Goal: Information Seeking & Learning: Learn about a topic

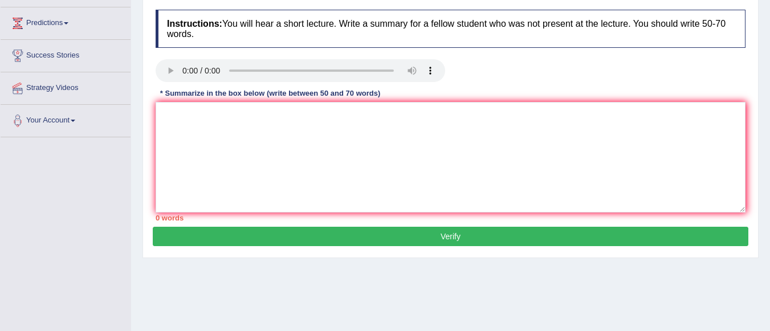
scroll to position [133, 0]
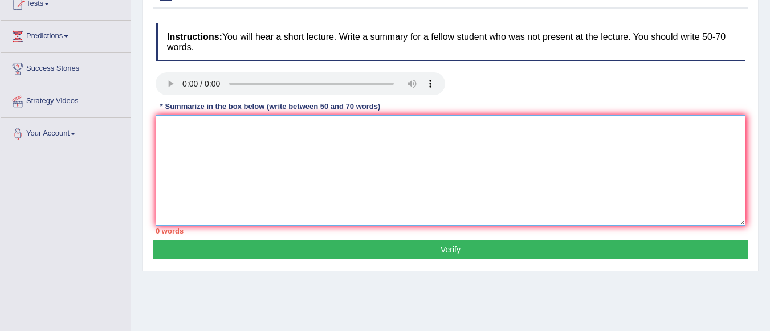
click at [377, 139] on textarea at bounding box center [451, 170] width 590 height 111
click at [377, 139] on textarea "The speaker" at bounding box center [451, 170] width 590 height 111
click at [377, 139] on textarea "The speaker provided a comprehensive overview of" at bounding box center [451, 170] width 590 height 111
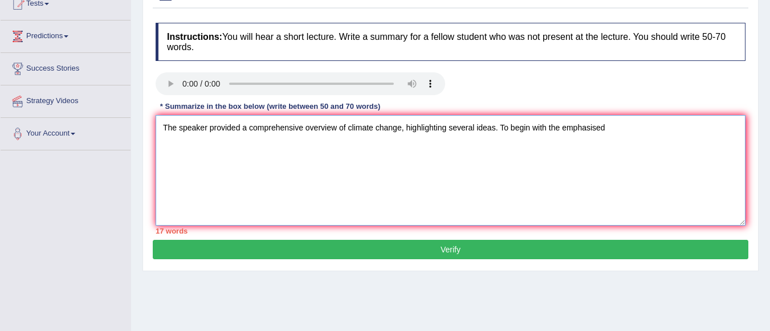
click at [487, 217] on textarea "The speaker provided a comprehensive overview of climate change, highlighting s…" at bounding box center [451, 170] width 590 height 111
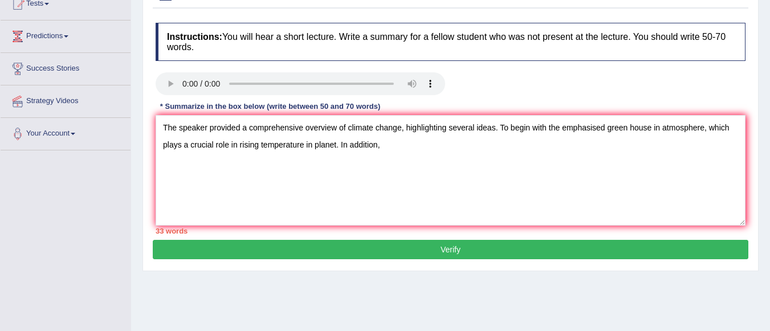
click at [35, 328] on div "Toggle navigation Home Practice Questions Speaking Practice Read Aloud Repeat S…" at bounding box center [385, 163] width 770 height 592
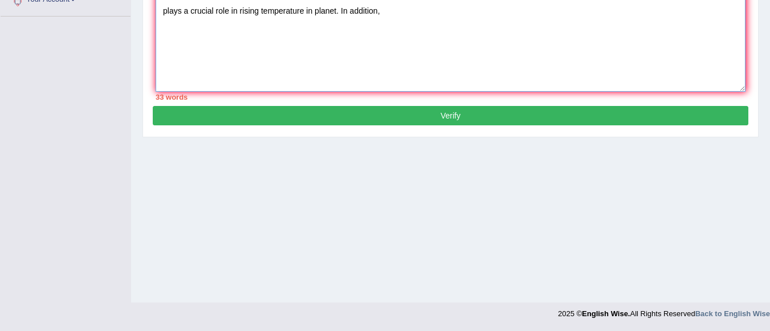
click at [387, 10] on textarea "The speaker provided a comprehensive overview of climate change, highlighting s…" at bounding box center [451, 36] width 590 height 111
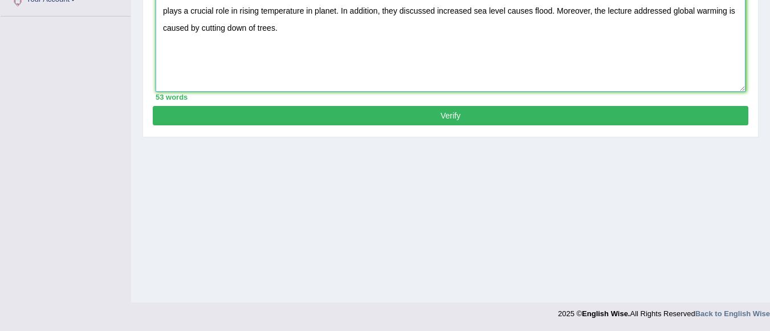
type textarea "The speaker provided a comprehensive overview of climate change, highlighting s…"
click at [381, 109] on button "Verify" at bounding box center [450, 115] width 595 height 19
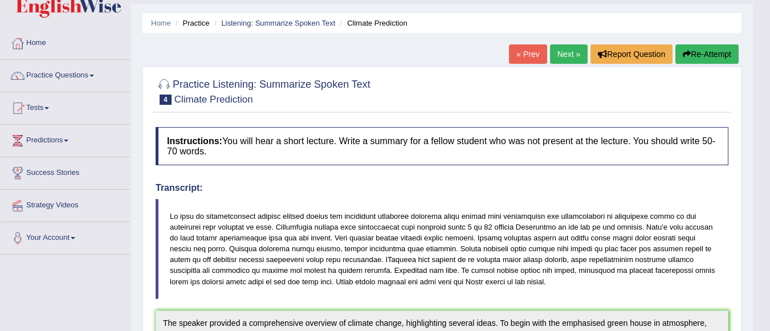
scroll to position [28, 0]
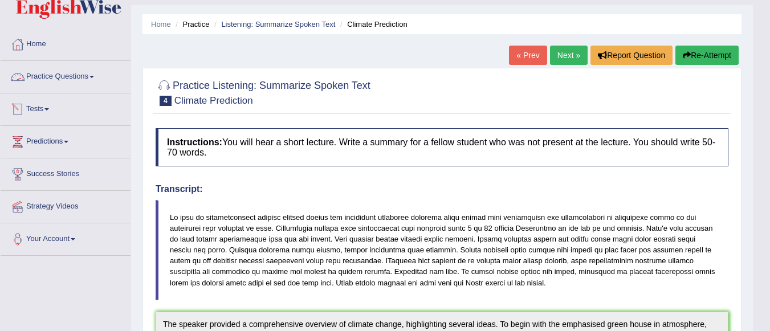
click at [85, 79] on link "Practice Questions" at bounding box center [66, 75] width 130 height 28
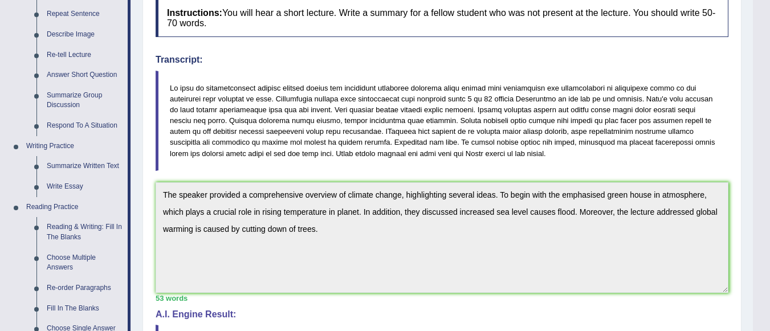
scroll to position [165, 0]
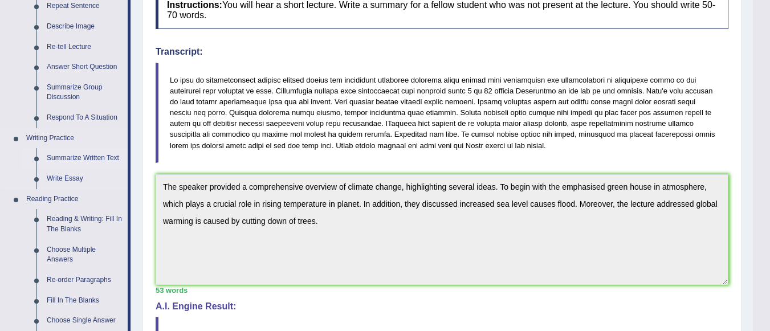
click at [70, 159] on link "Summarize Written Text" at bounding box center [85, 158] width 86 height 21
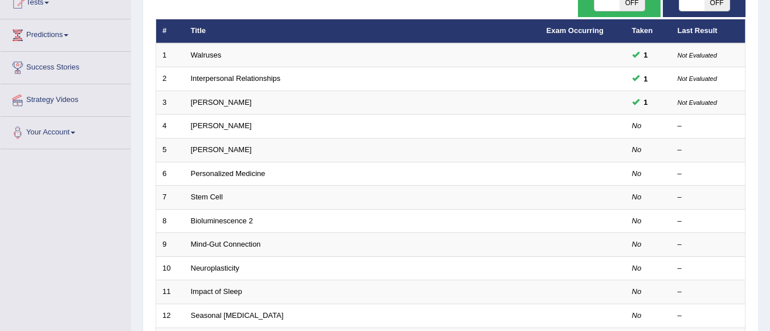
scroll to position [133, 0]
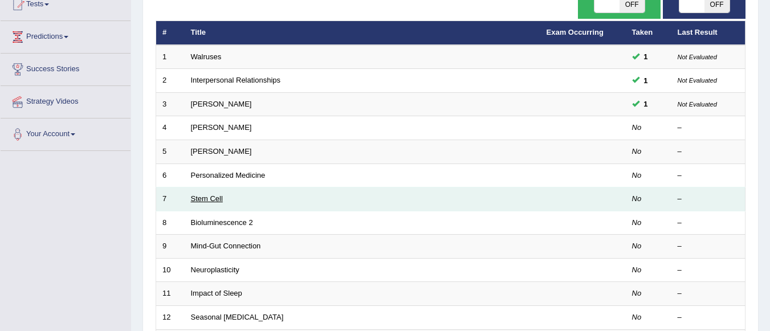
click at [214, 199] on link "Stem Cell" at bounding box center [207, 198] width 32 height 9
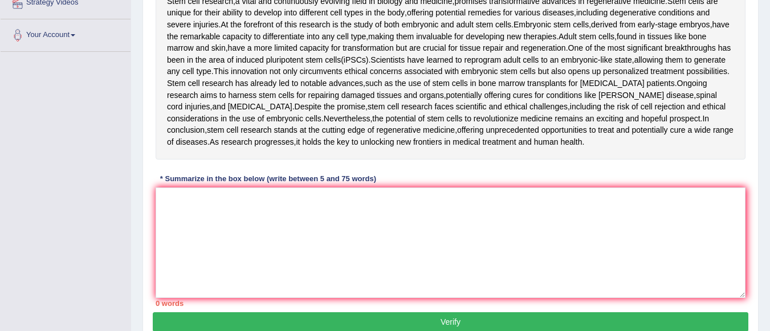
scroll to position [225, 0]
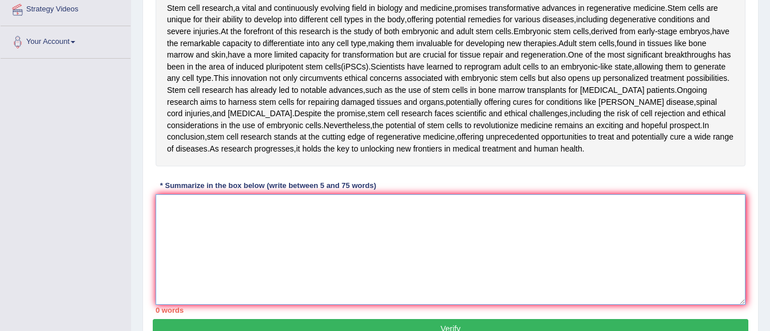
click at [222, 252] on textarea at bounding box center [451, 249] width 590 height 111
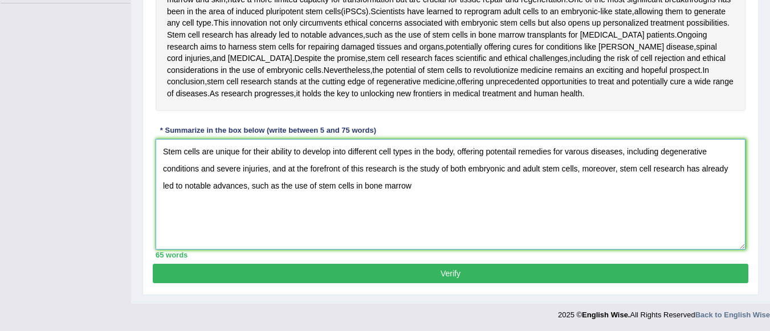
scroll to position [281, 0]
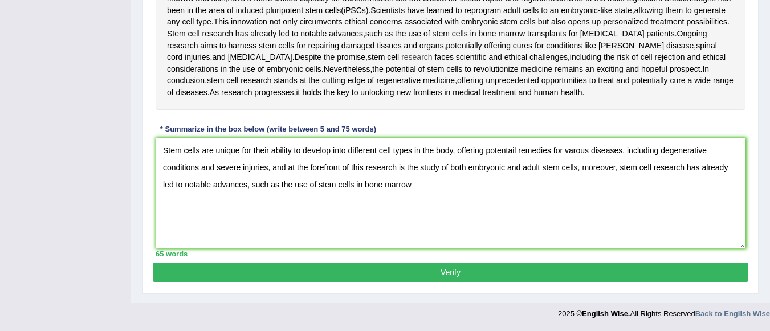
click at [401, 56] on span "research" at bounding box center [416, 57] width 31 height 12
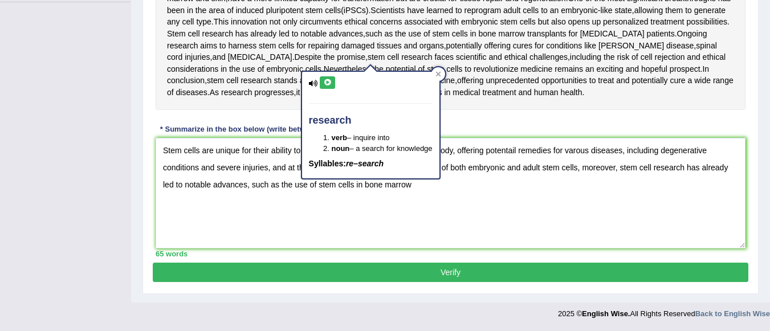
click at [329, 81] on icon at bounding box center [327, 82] width 9 height 7
click at [439, 74] on icon at bounding box center [438, 74] width 6 height 6
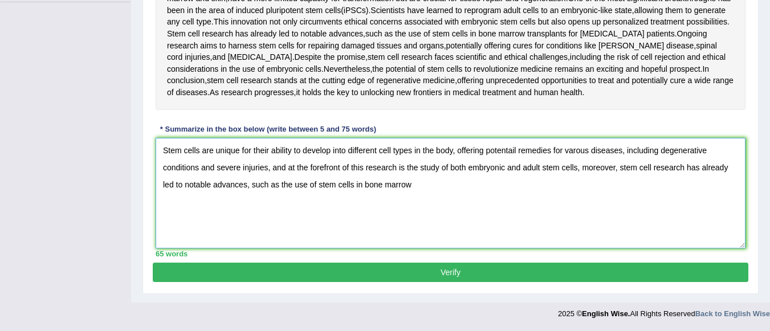
click at [419, 187] on textarea "Stem cells are unique for their ability to develop into different cell types in…" at bounding box center [451, 193] width 590 height 111
type textarea "Stem cells are unique for their ability to develop into different cell types in…"
click at [408, 272] on button "Verify" at bounding box center [450, 272] width 595 height 19
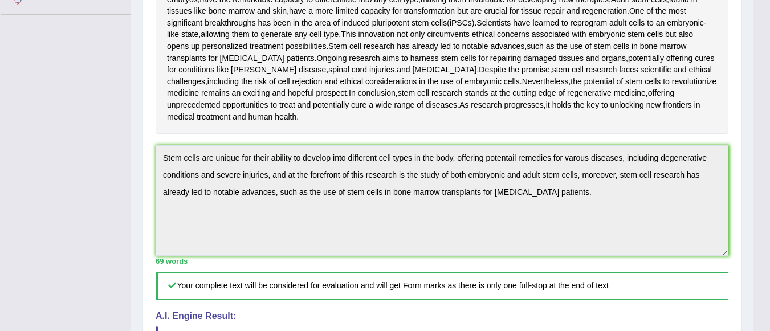
scroll to position [258, 0]
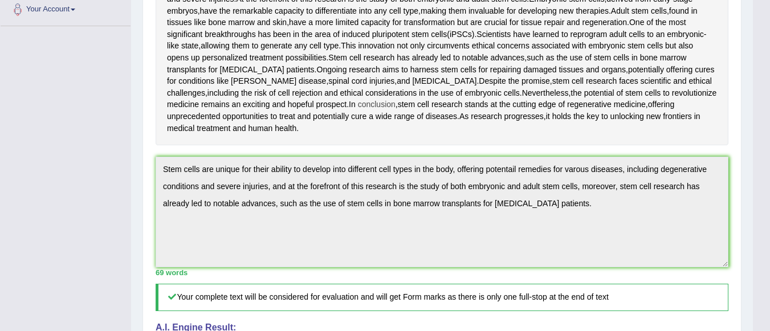
click at [358, 99] on span "conclusion" at bounding box center [377, 105] width 38 height 12
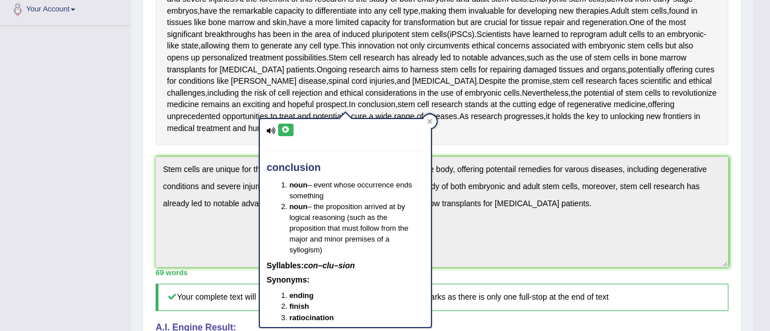
drag, startPoint x: 346, startPoint y: 99, endPoint x: 280, endPoint y: 103, distance: 65.6
click at [280, 103] on div "Stem cell research , a vital and continuously evolving field in biology and med…" at bounding box center [442, 51] width 573 height 187
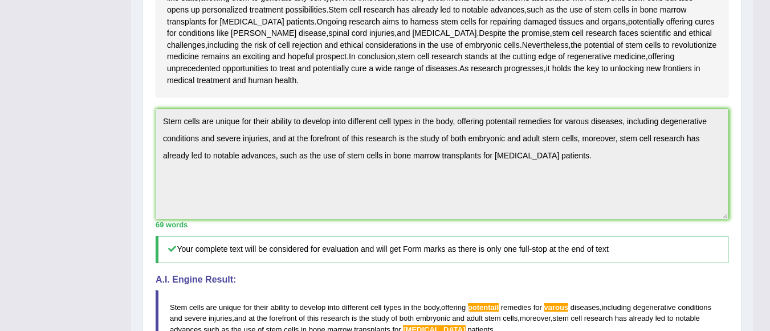
scroll to position [304, 0]
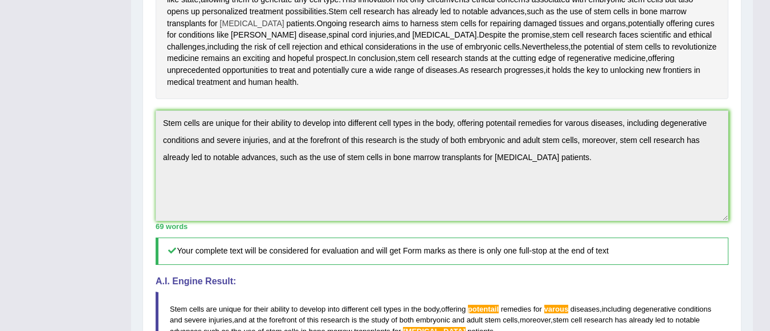
click at [228, 27] on span "leukemia" at bounding box center [252, 24] width 64 height 12
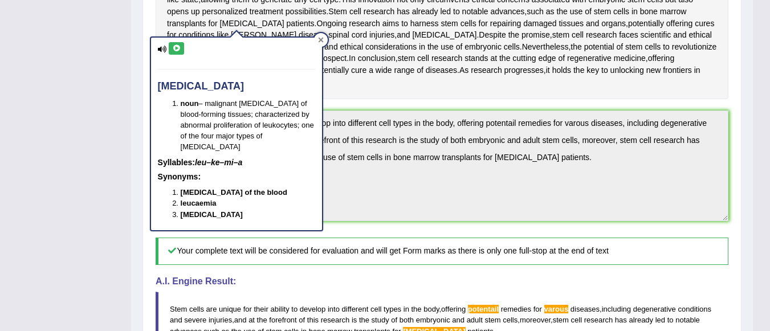
click at [321, 39] on icon at bounding box center [320, 40] width 5 height 5
